Goal: Task Accomplishment & Management: Use online tool/utility

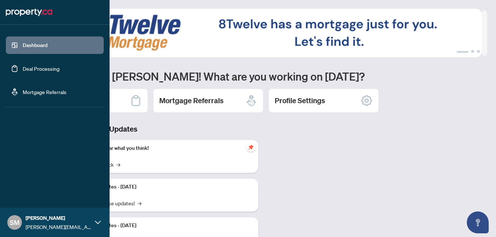
click at [56, 72] on link "Deal Processing" at bounding box center [41, 68] width 37 height 7
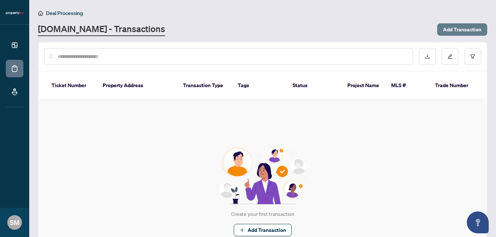
click at [457, 33] on span "Add Transaction" at bounding box center [462, 30] width 38 height 12
